Goal: Transaction & Acquisition: Purchase product/service

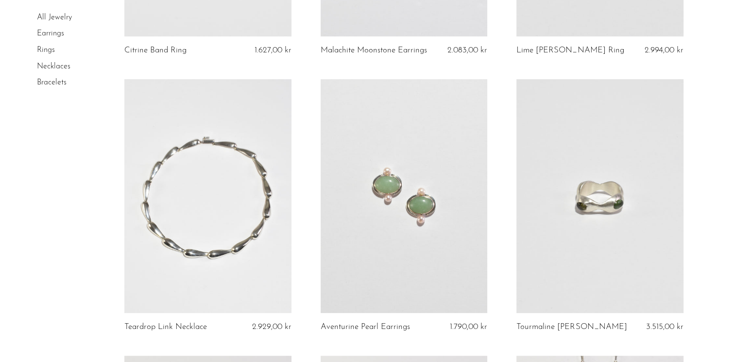
scroll to position [583, 0]
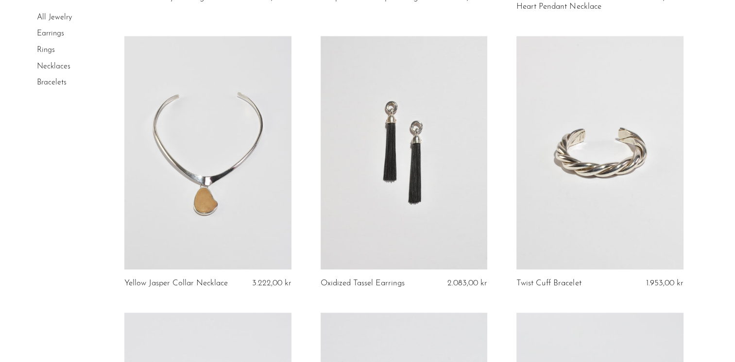
click at [400, 197] on link at bounding box center [403, 153] width 167 height 234
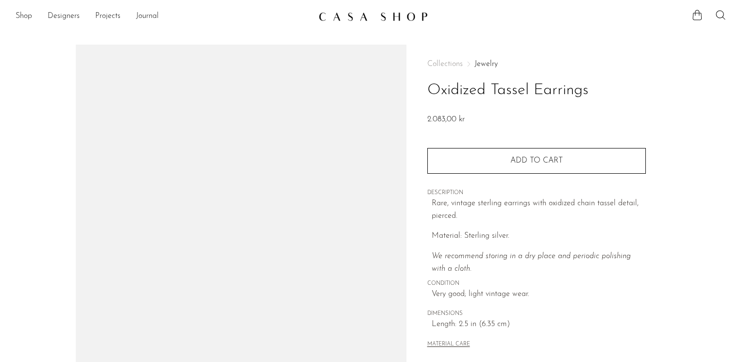
scroll to position [78, 0]
